Goal: Communication & Community: Answer question/provide support

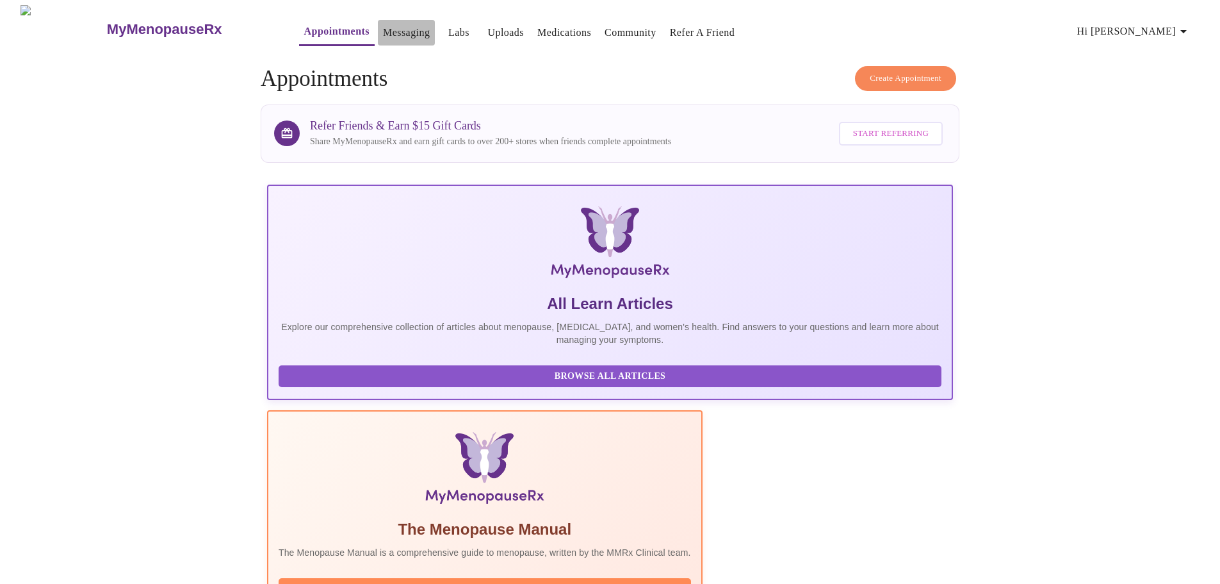
click at [383, 27] on link "Messaging" at bounding box center [406, 33] width 47 height 18
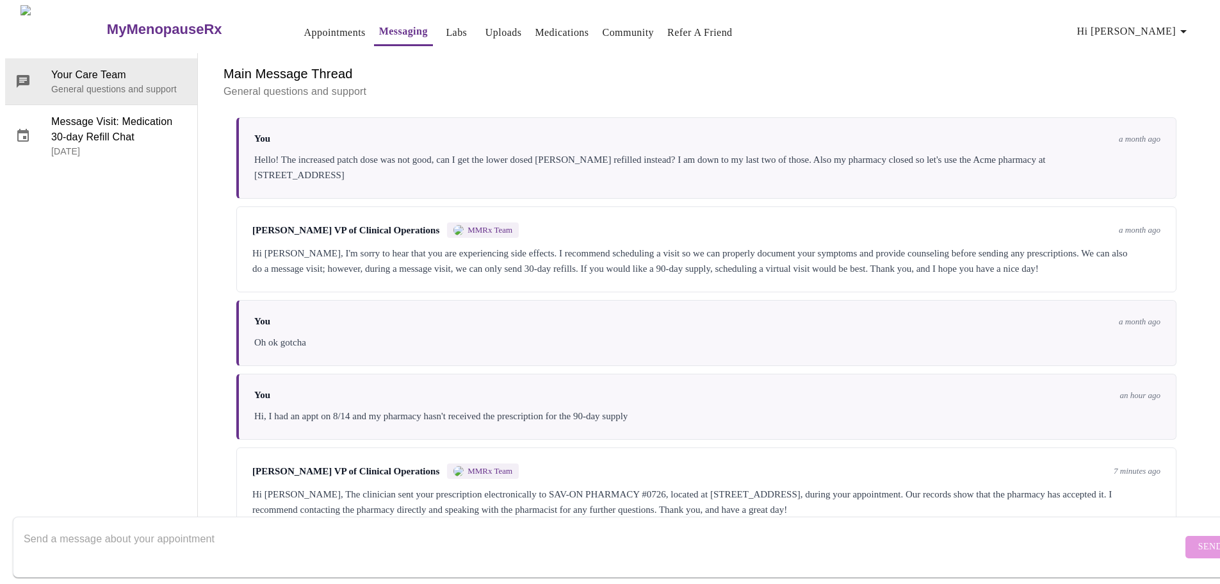
scroll to position [315, 0]
click at [561, 571] on div "Send" at bounding box center [623, 547] width 1246 height 74
click at [555, 549] on textarea "Send a message about your appointment" at bounding box center [603, 546] width 1159 height 41
click at [546, 526] on textarea "Send a message about your appointment" at bounding box center [603, 546] width 1159 height 41
click at [47, 527] on textarea "Oh o thanks, they said they didn't have it, I will check with them again." at bounding box center [603, 546] width 1159 height 41
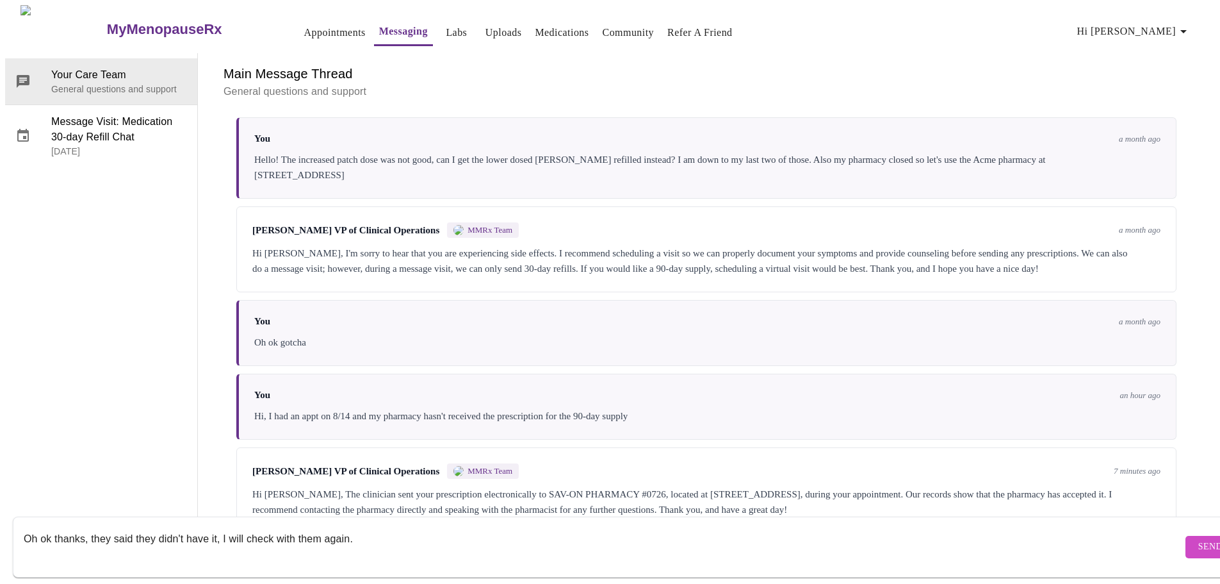
type textarea "Oh ok thanks, they said they didn't have it, I will check with them again."
click at [1198, 539] on span "Send" at bounding box center [1210, 547] width 24 height 16
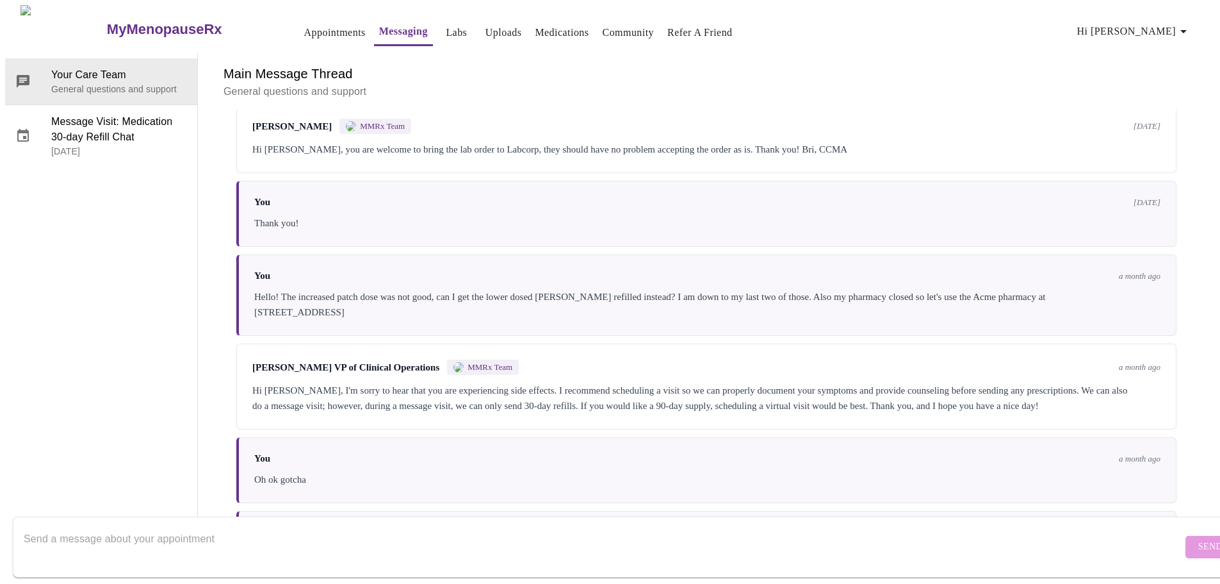
scroll to position [0, 0]
click at [119, 133] on span "Message Visit: Medication 30-day Refill Chat" at bounding box center [119, 129] width 136 height 31
